Goal: Task Accomplishment & Management: Manage account settings

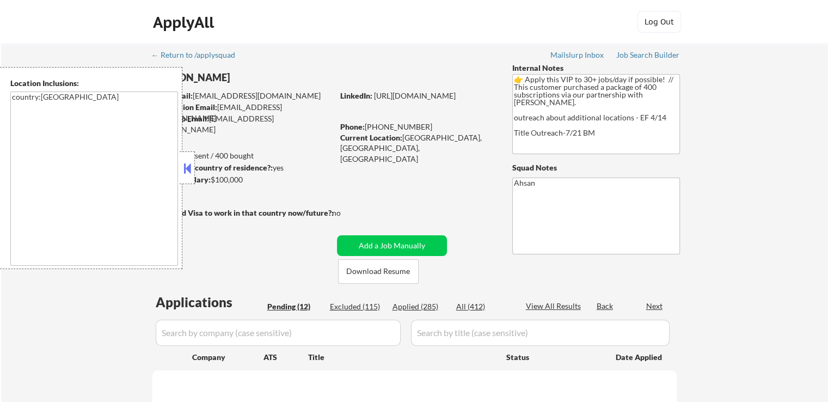
select select ""pending""
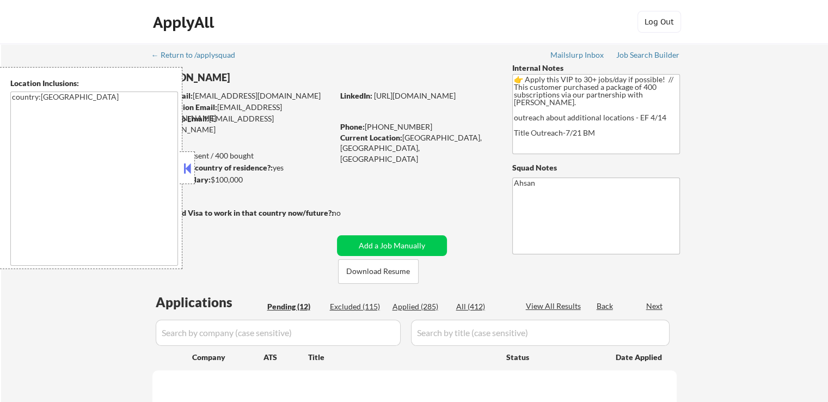
select select ""pending""
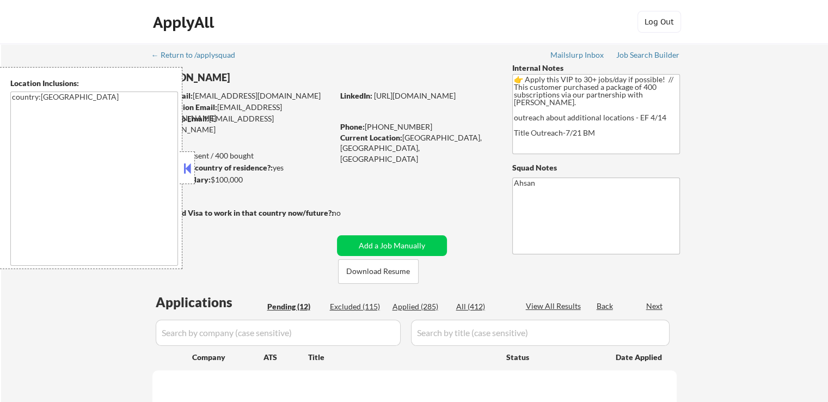
select select ""pending""
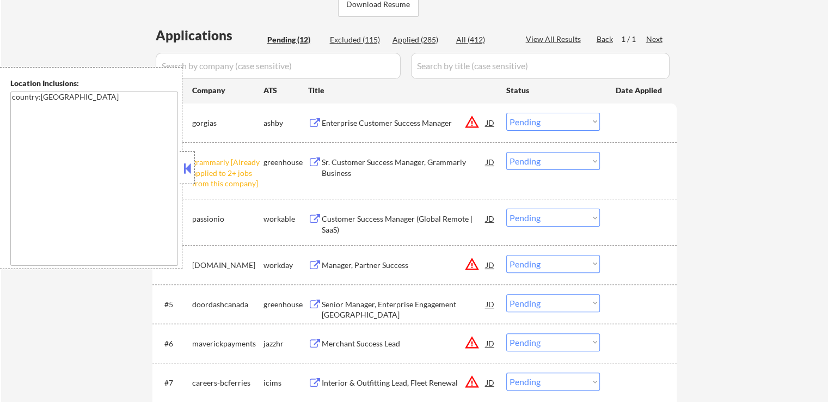
scroll to position [327, 0]
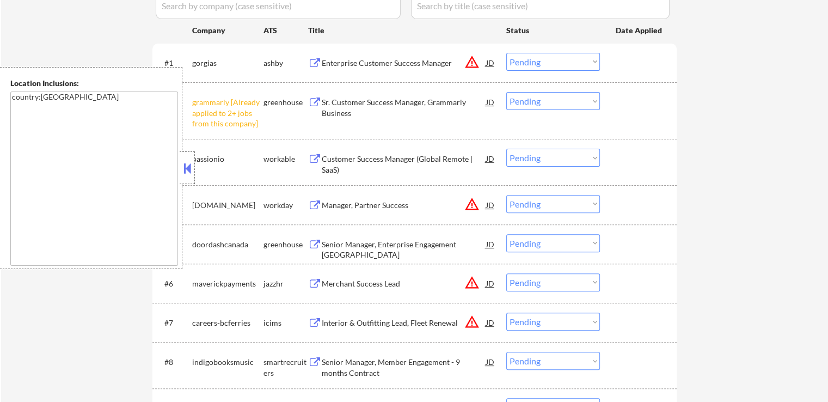
click at [544, 101] on select "Choose an option... Pending Applied Excluded (Questions) Excluded (Expired) Exc…" at bounding box center [553, 101] width 94 height 18
click at [506, 92] on select "Choose an option... Pending Applied Excluded (Questions) Excluded (Expired) Exc…" at bounding box center [553, 101] width 94 height 18
click at [327, 161] on div "Customer Success Manager (Global Remote | SaaS)" at bounding box center [404, 164] width 164 height 21
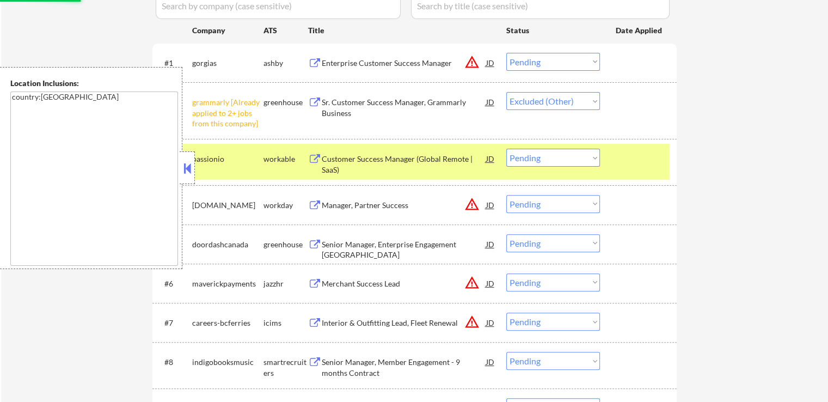
select select ""pending""
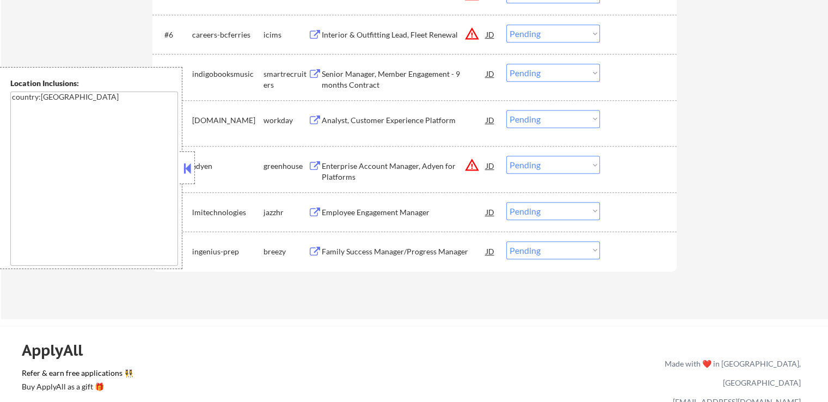
scroll to position [599, 0]
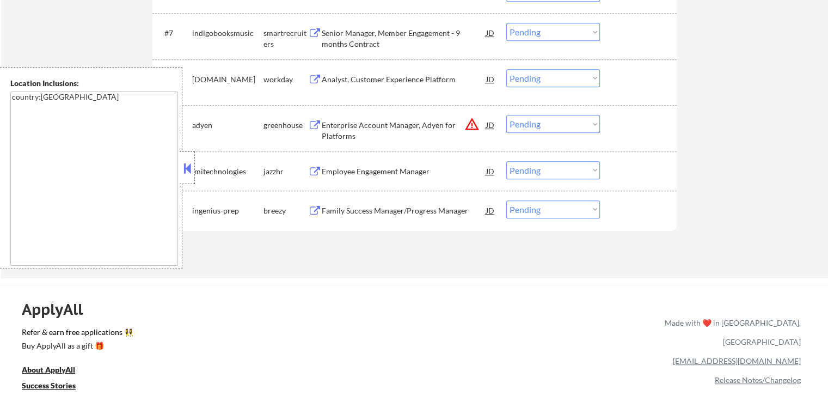
click at [341, 209] on div "Family Success Manager/Progress Manager" at bounding box center [404, 210] width 164 height 11
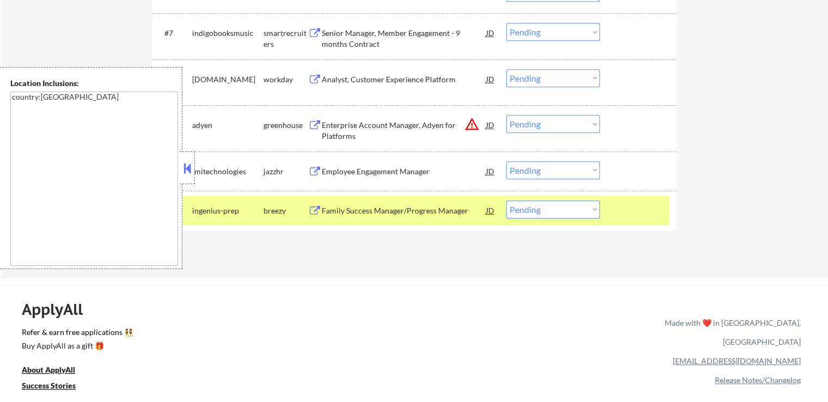
click at [354, 169] on div "Employee Engagement Manager" at bounding box center [404, 171] width 164 height 11
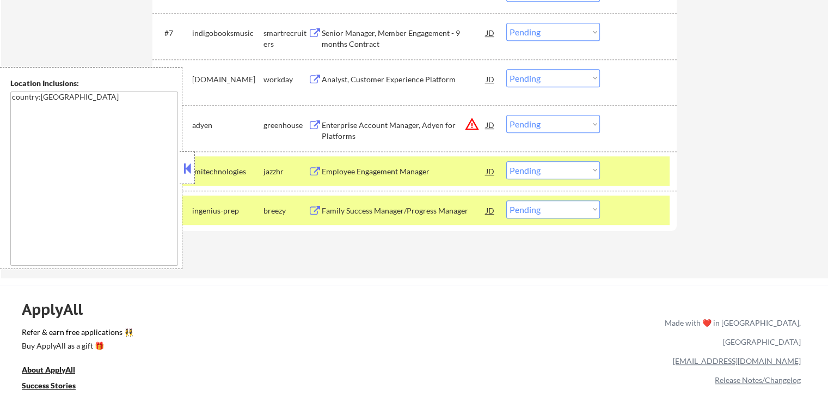
scroll to position [545, 0]
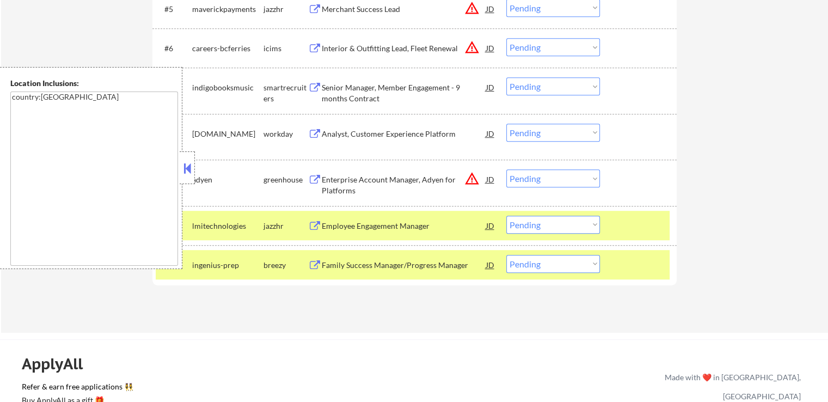
click at [348, 181] on div "Enterprise Account Manager, Adyen for Platforms" at bounding box center [404, 184] width 164 height 21
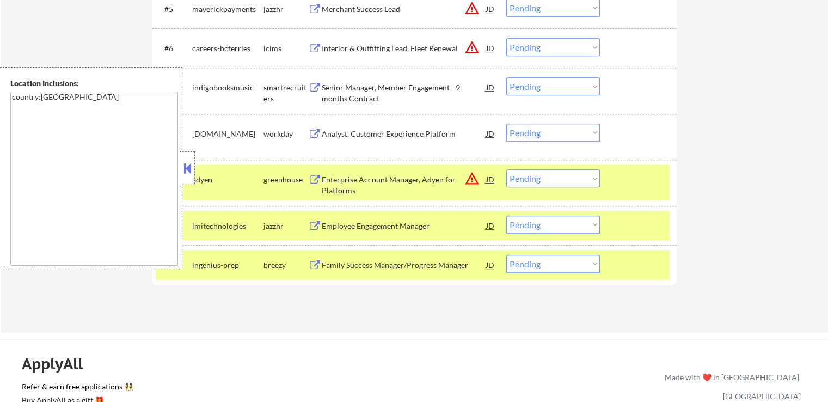
click at [338, 92] on div "Senior Manager, Member Engagement - 9 months Contract" at bounding box center [404, 92] width 164 height 21
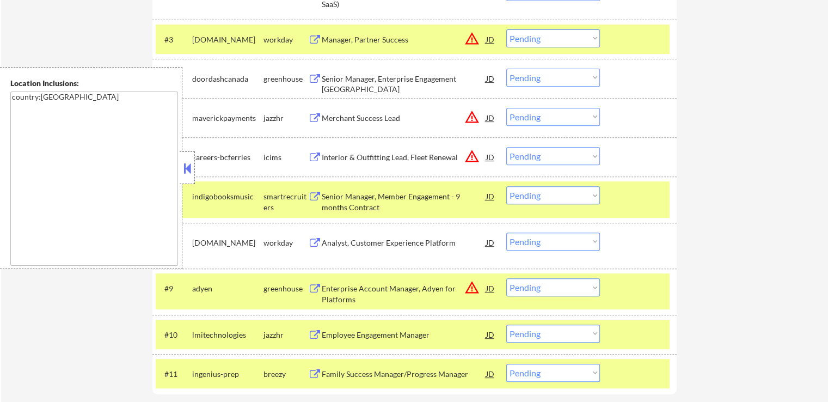
click at [331, 121] on div "Merchant Success Lead" at bounding box center [404, 118] width 164 height 11
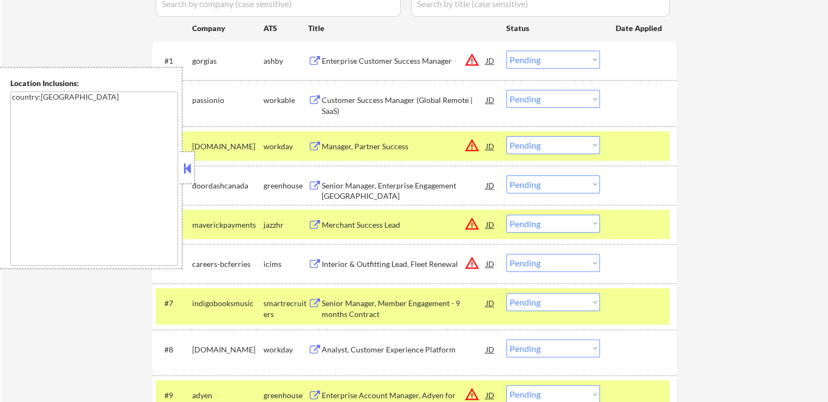
scroll to position [327, 0]
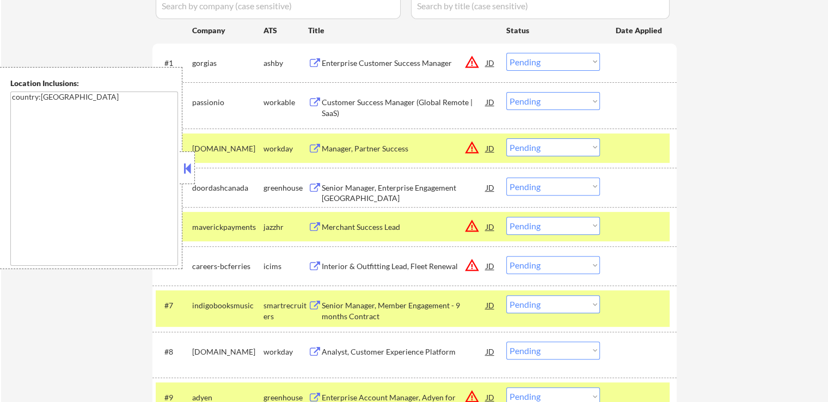
click at [344, 183] on div "Senior Manager, Enterprise Engagement [GEOGRAPHIC_DATA]" at bounding box center [404, 192] width 164 height 21
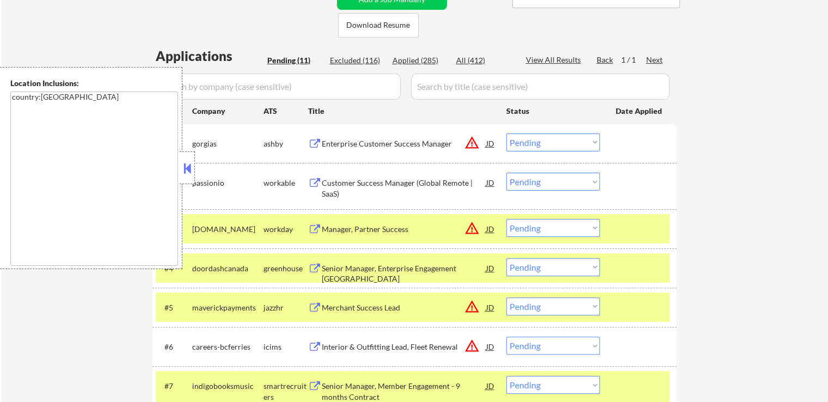
scroll to position [272, 0]
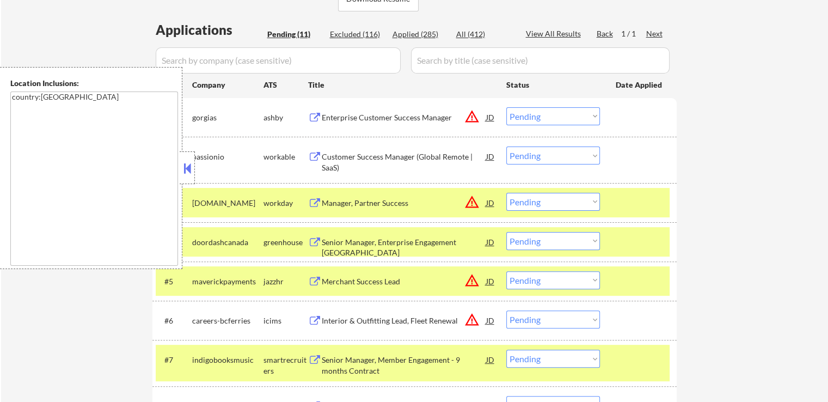
click at [355, 117] on div "Enterprise Customer Success Manager" at bounding box center [404, 117] width 164 height 11
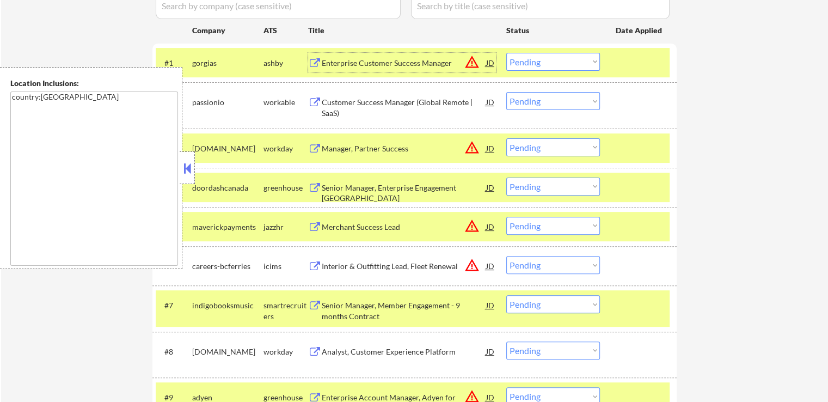
scroll to position [381, 0]
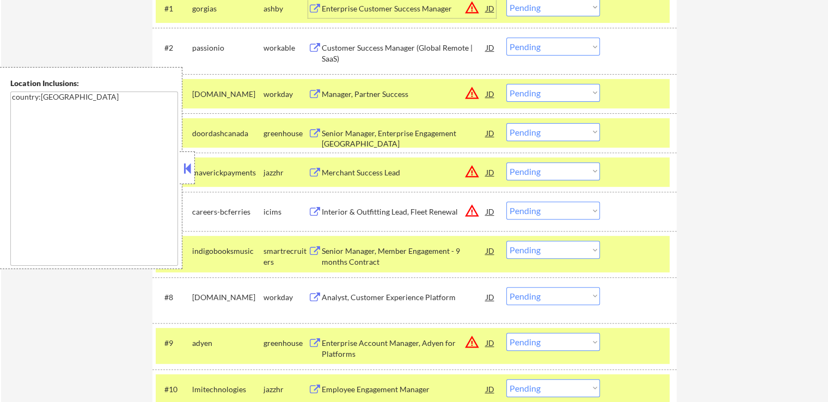
click at [524, 132] on select "Choose an option... Pending Applied Excluded (Questions) Excluded (Expired) Exc…" at bounding box center [553, 132] width 94 height 18
click at [506, 123] on select "Choose an option... Pending Applied Excluded (Questions) Excluded (Expired) Exc…" at bounding box center [553, 132] width 94 height 18
select select ""pending""
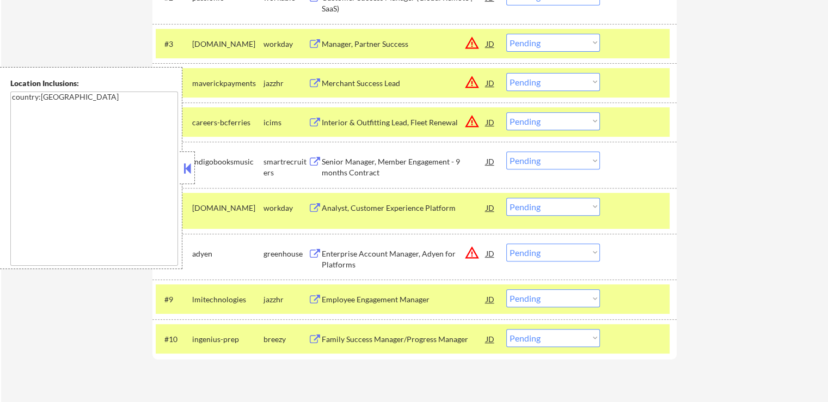
scroll to position [490, 0]
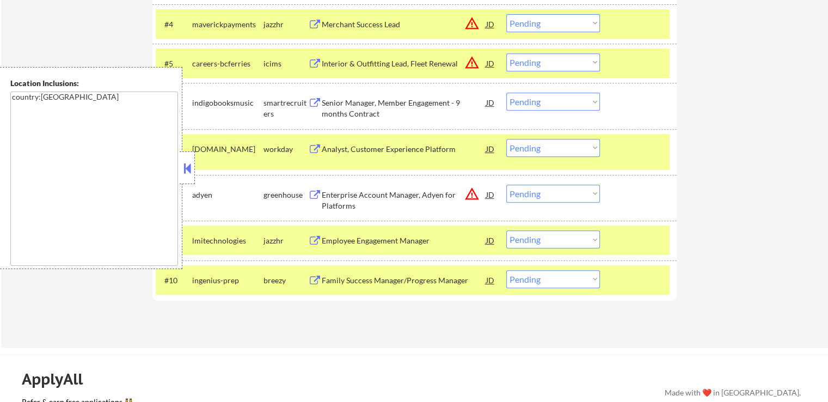
click at [548, 100] on select "Choose an option... Pending Applied Excluded (Questions) Excluded (Expired) Exc…" at bounding box center [553, 102] width 94 height 18
drag, startPoint x: 537, startPoint y: 240, endPoint x: 538, endPoint y: 247, distance: 6.6
click at [537, 240] on select "Choose an option... Pending Applied Excluded (Questions) Excluded (Expired) Exc…" at bounding box center [553, 239] width 94 height 18
click at [506, 230] on select "Choose an option... Pending Applied Excluded (Questions) Excluded (Expired) Exc…" at bounding box center [553, 239] width 94 height 18
select select ""pending""
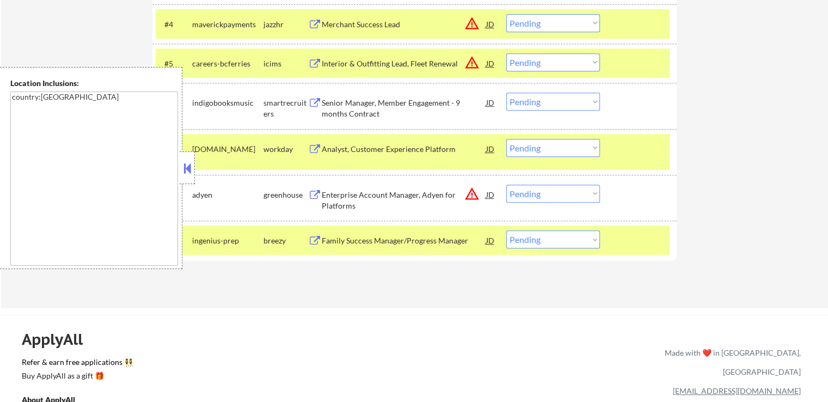
click at [554, 99] on select "Choose an option... Pending Applied Excluded (Questions) Excluded (Expired) Exc…" at bounding box center [553, 102] width 94 height 18
click at [506, 93] on select "Choose an option... Pending Applied Excluded (Questions) Excluded (Expired) Exc…" at bounding box center [553, 102] width 94 height 18
select select ""pending""
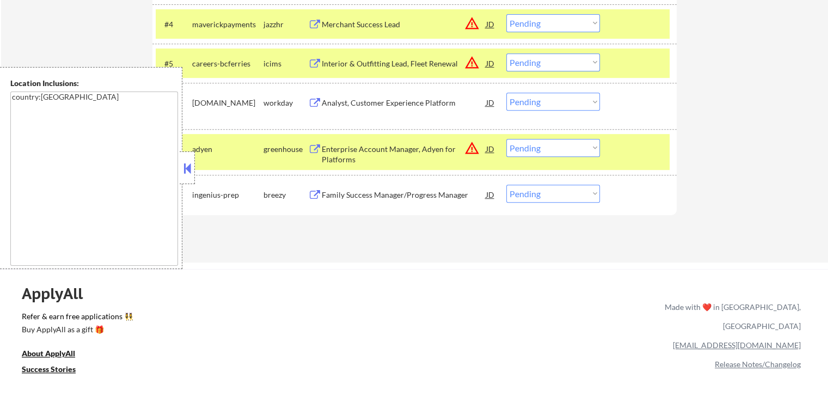
drag, startPoint x: 550, startPoint y: 194, endPoint x: 550, endPoint y: 201, distance: 7.1
click at [550, 194] on select "Choose an option... Pending Applied Excluded (Questions) Excluded (Expired) Exc…" at bounding box center [553, 194] width 94 height 18
select select ""applied""
click at [506, 185] on select "Choose an option... Pending Applied Excluded (Questions) Excluded (Expired) Exc…" at bounding box center [553, 194] width 94 height 18
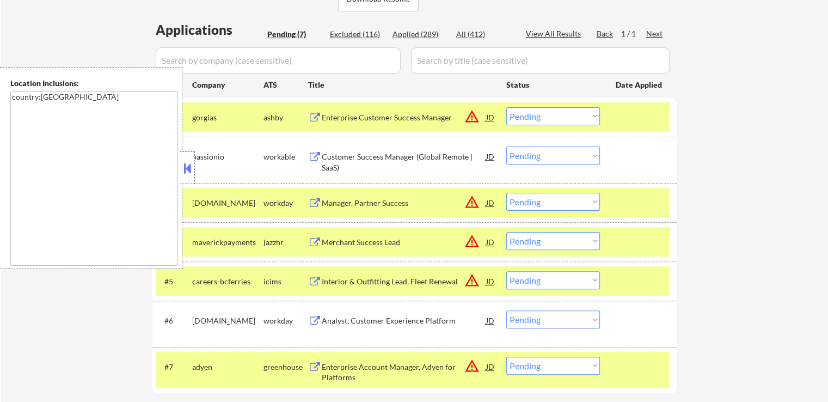
scroll to position [163, 0]
